Goal: Task Accomplishment & Management: Complete application form

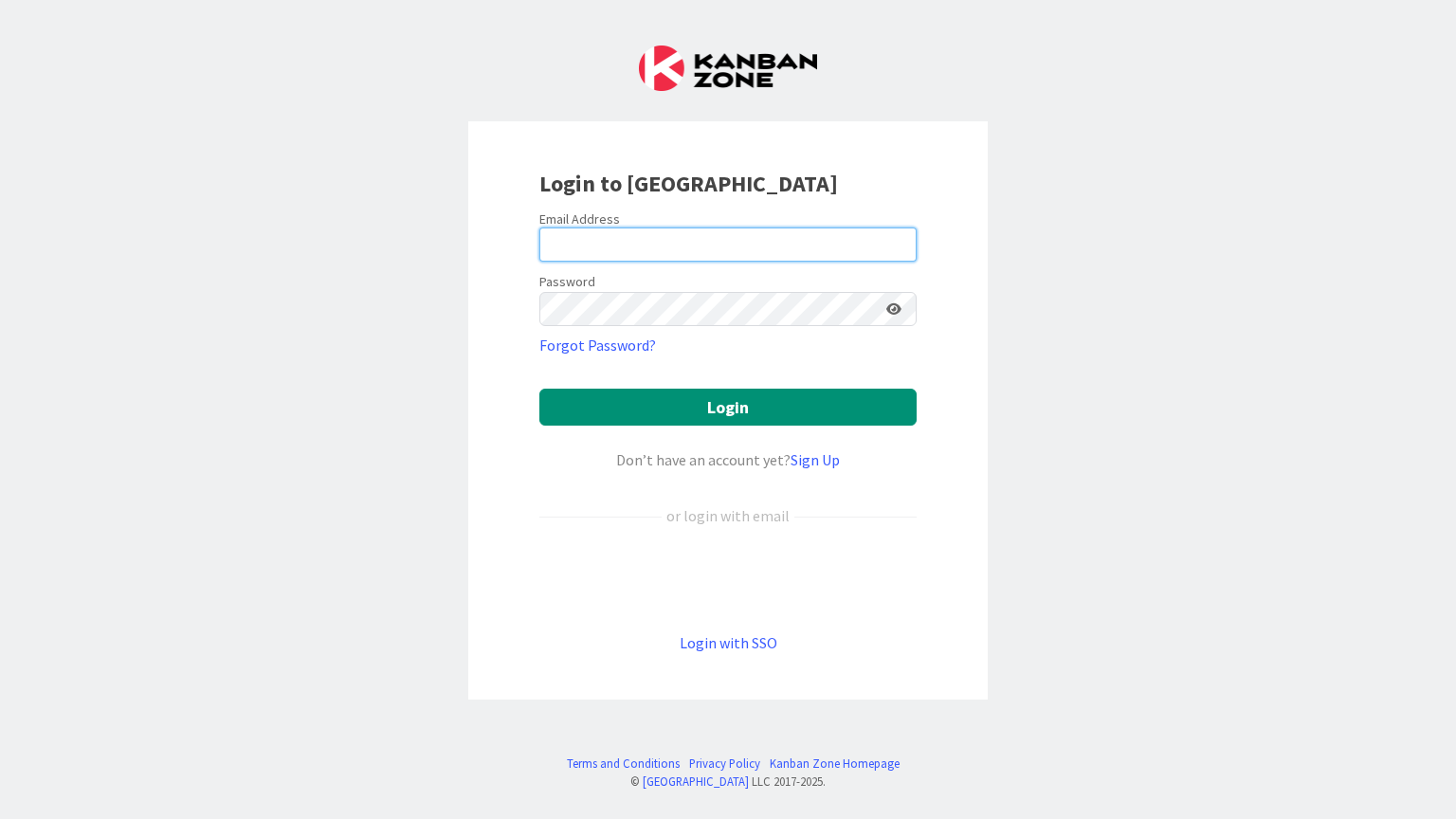
click at [751, 228] on input "email" at bounding box center [728, 244] width 377 height 34
type input "[EMAIL_ADDRESS][DOMAIN_NAME]"
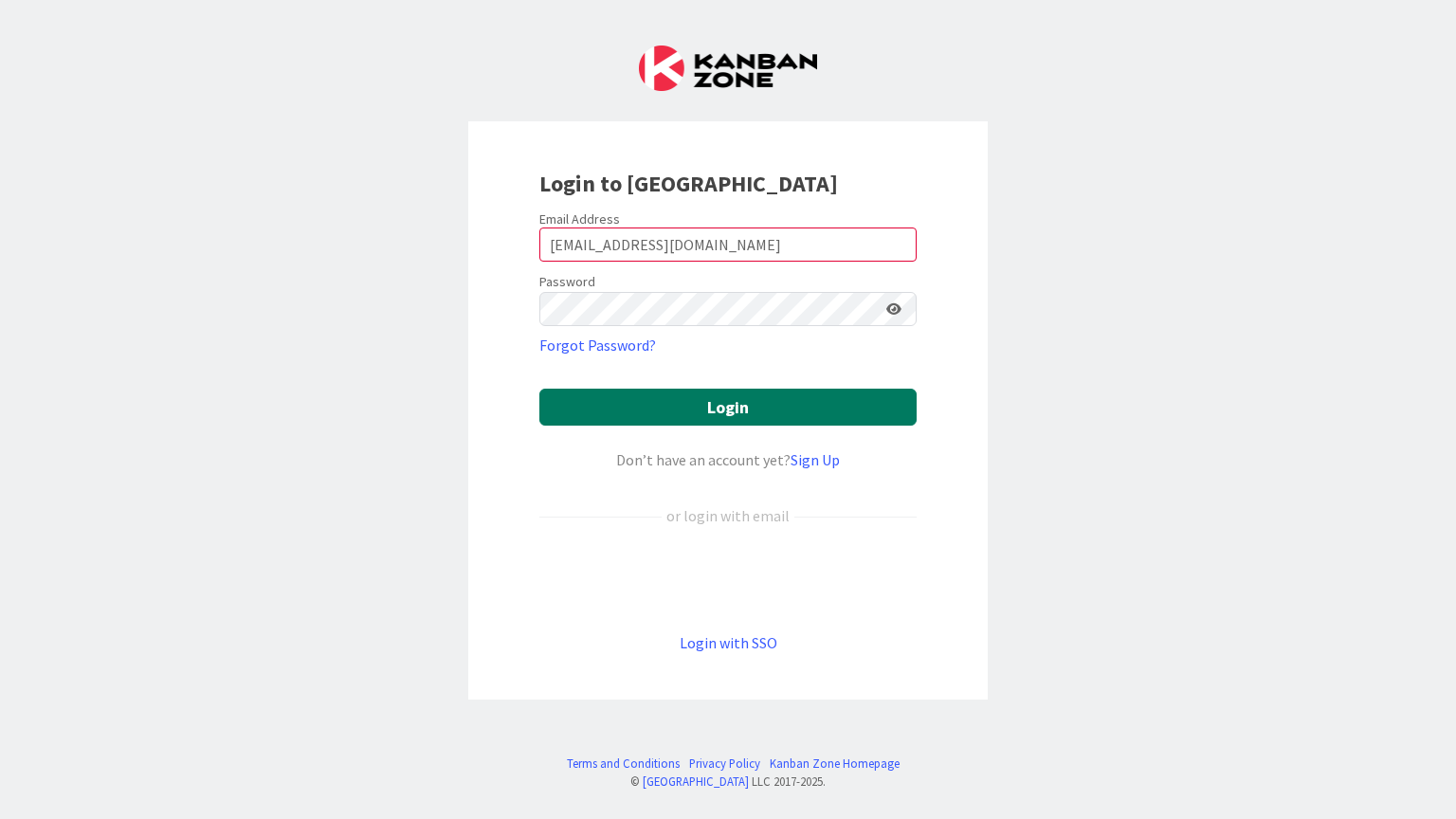
click at [736, 409] on button "Login" at bounding box center [728, 407] width 377 height 37
